Goal: Information Seeking & Learning: Learn about a topic

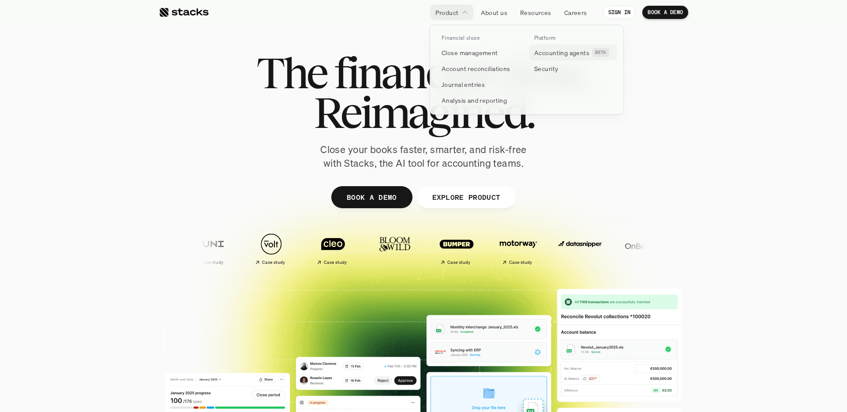
click at [562, 51] on p "Accounting agents" at bounding box center [561, 52] width 55 height 9
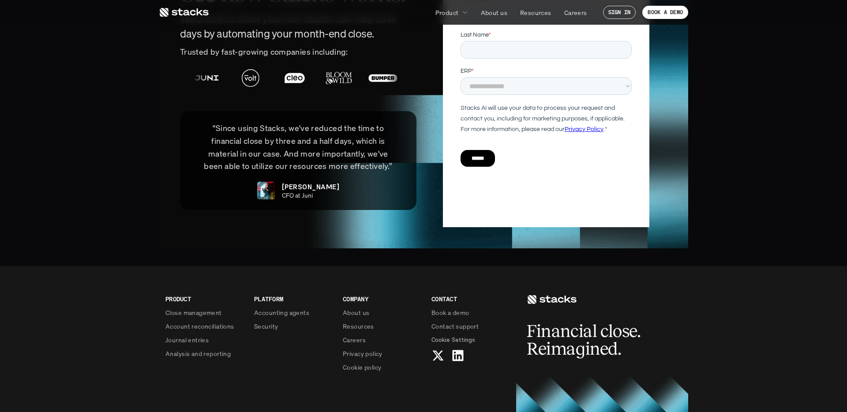
scroll to position [2119, 0]
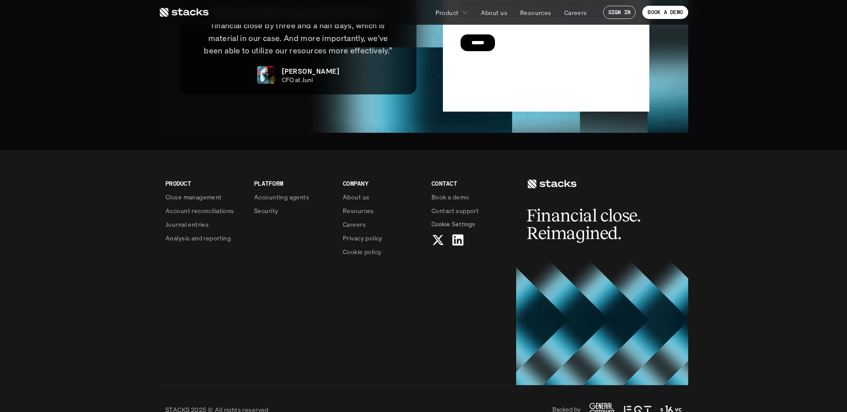
click at [187, 22] on nav "Product About us Resources Careers SIGN IN BOOK A DEMO" at bounding box center [423, 12] width 847 height 25
click at [180, 15] on use at bounding box center [184, 12] width 49 height 9
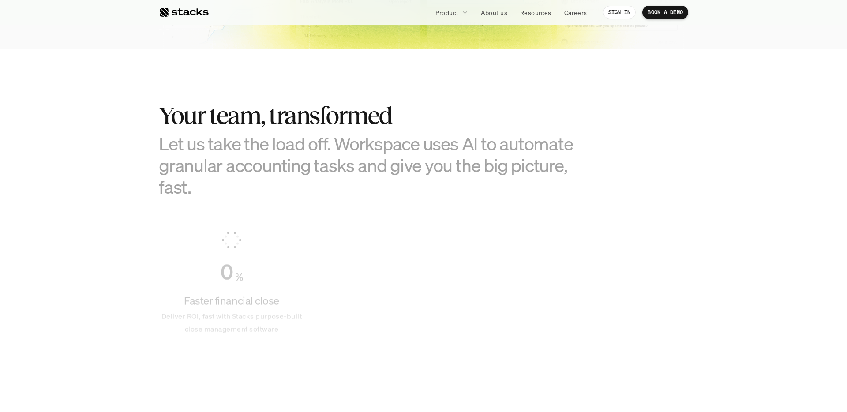
scroll to position [632, 0]
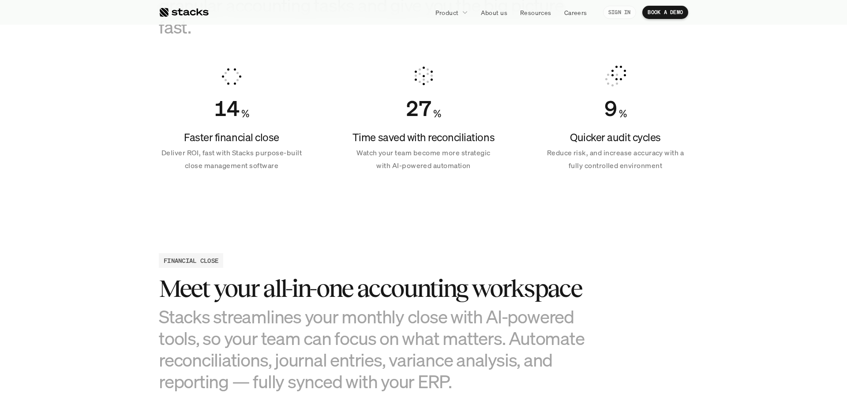
click at [623, 9] on p "SIGN IN" at bounding box center [620, 12] width 23 height 6
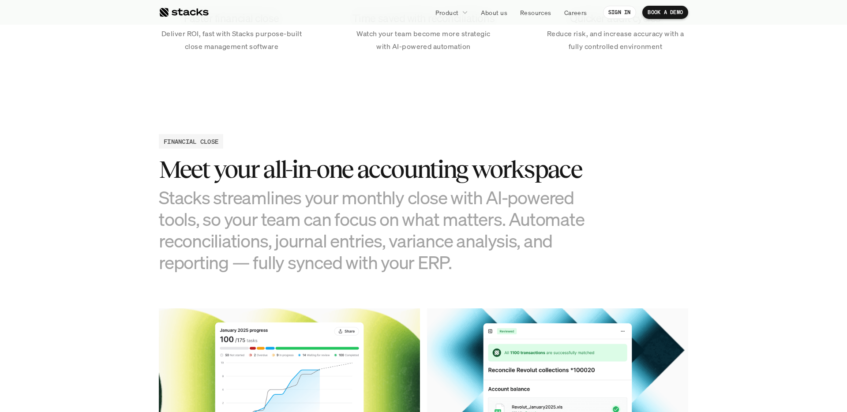
scroll to position [0, 0]
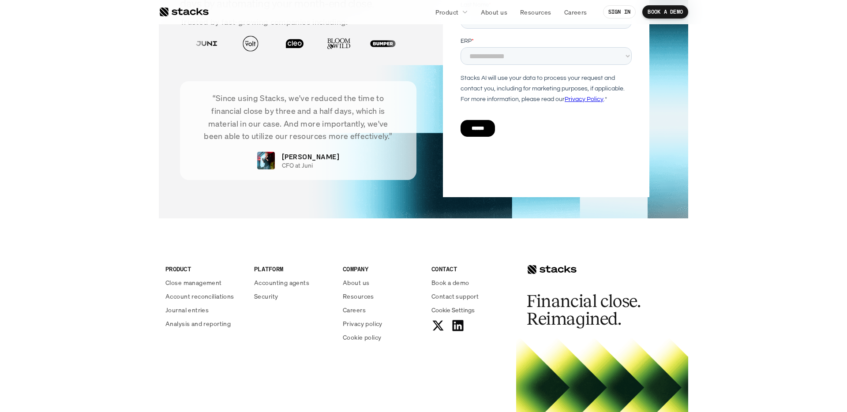
scroll to position [2724, 0]
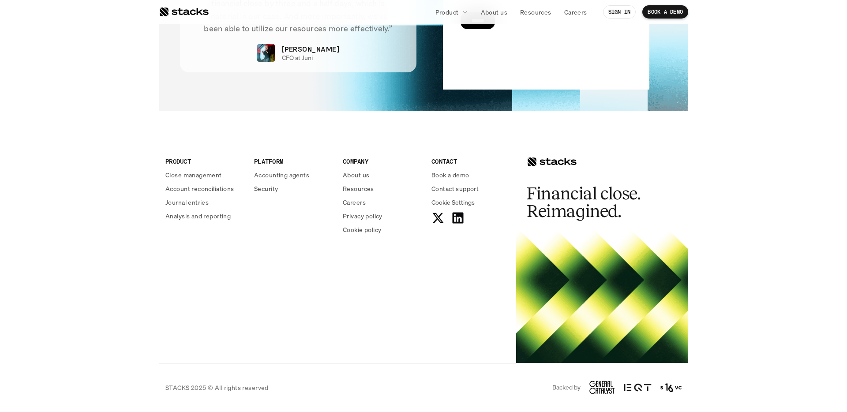
click at [445, 360] on div "PRODUCT Close management Account reconciliations Journal entries Analysis and r…" at bounding box center [424, 245] width 530 height 235
click at [457, 218] on icon at bounding box center [458, 218] width 14 height 14
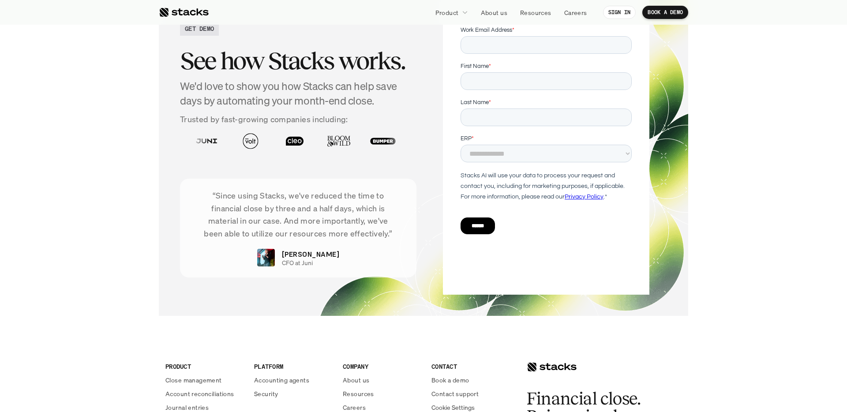
scroll to position [2969, 0]
